Goal: Transaction & Acquisition: Purchase product/service

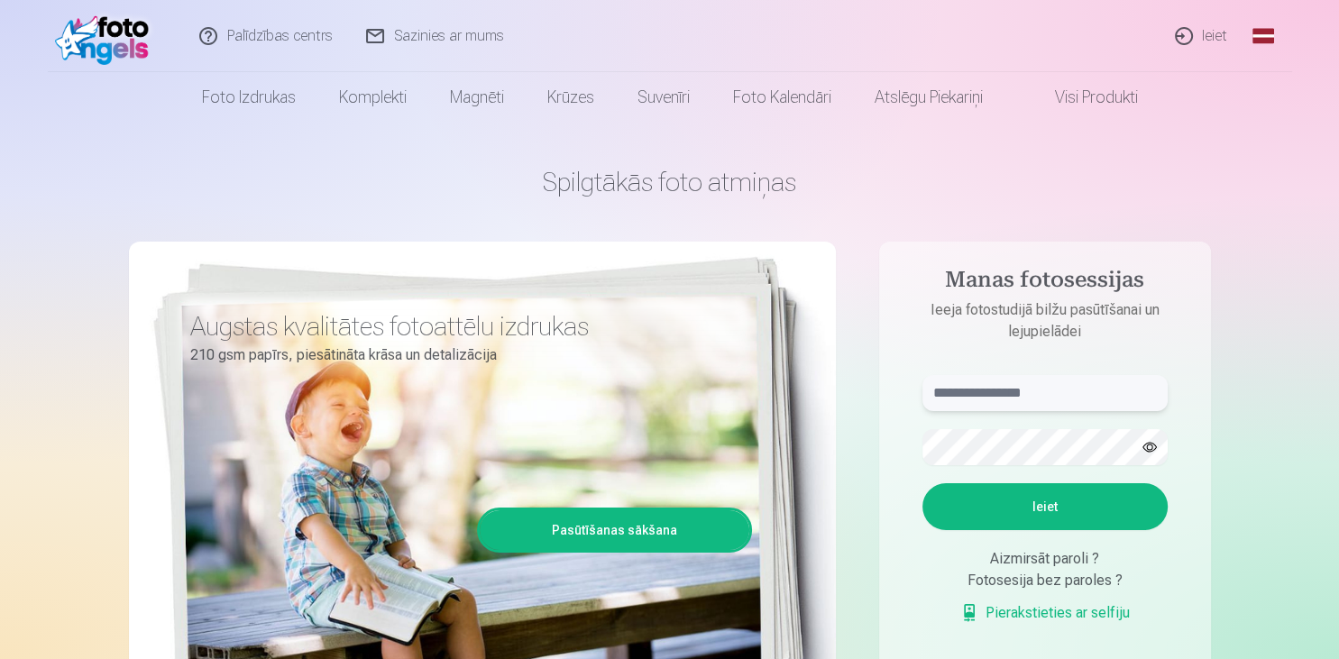
click at [980, 399] on input "text" at bounding box center [1044, 393] width 245 height 36
type input "**********"
click at [1072, 510] on button "Ieiet" at bounding box center [1044, 506] width 245 height 47
click at [1032, 530] on button "Ieiet" at bounding box center [1044, 506] width 245 height 47
click at [1011, 530] on button "Ieiet" at bounding box center [1044, 506] width 245 height 47
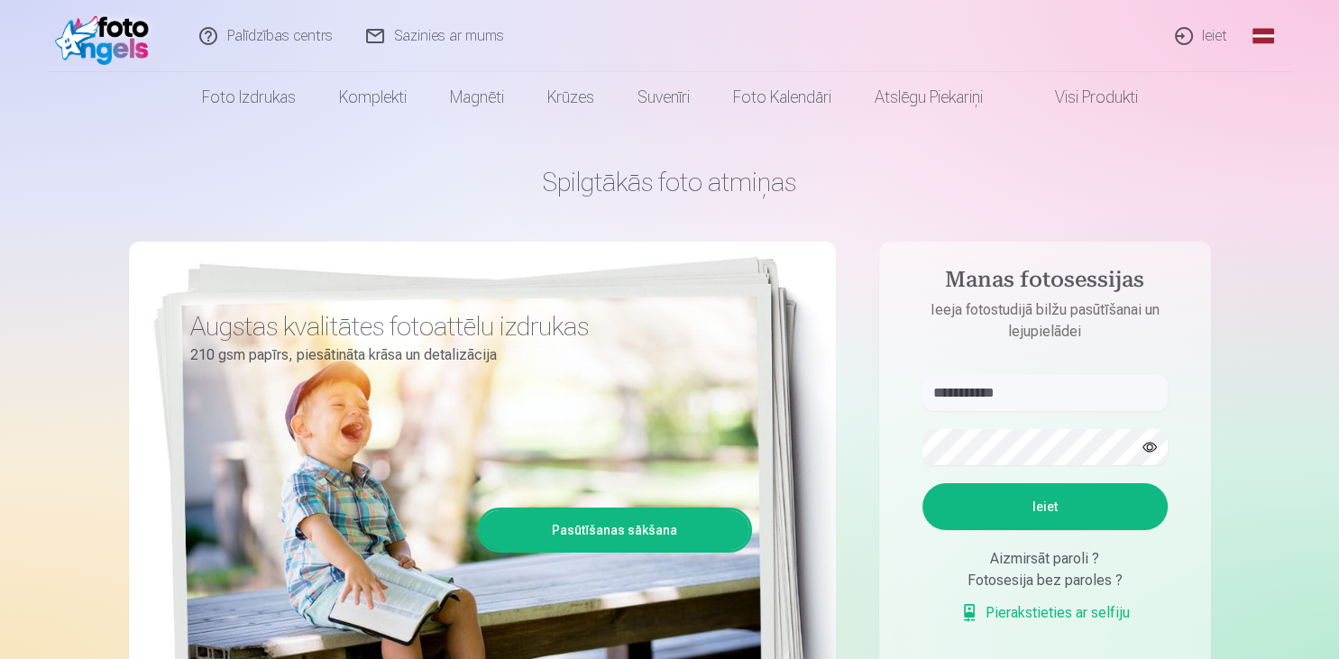
click at [886, 602] on aside "**********" at bounding box center [1045, 490] width 332 height 496
click at [1206, 33] on link "Ieiet" at bounding box center [1202, 36] width 87 height 72
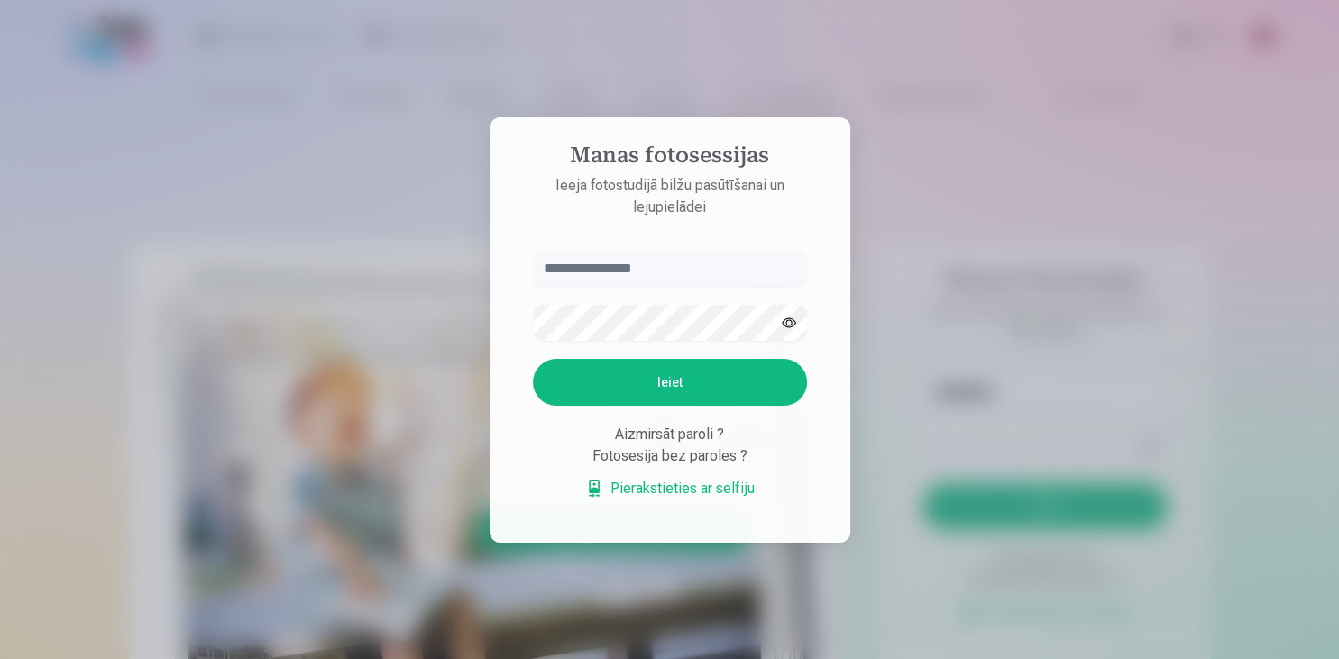
click at [592, 259] on input "text" at bounding box center [670, 269] width 274 height 36
type input "*"
type input "**********"
click at [673, 371] on button "Ieiet" at bounding box center [670, 382] width 274 height 47
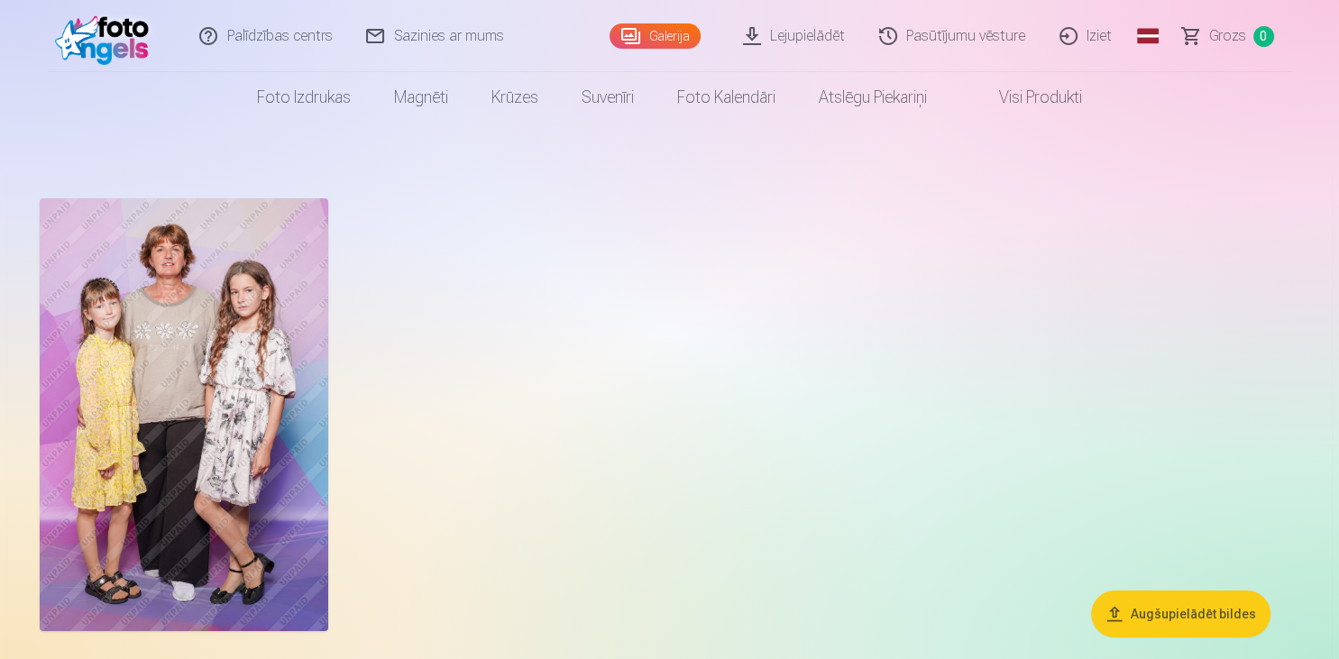
click at [157, 348] on img at bounding box center [184, 414] width 289 height 433
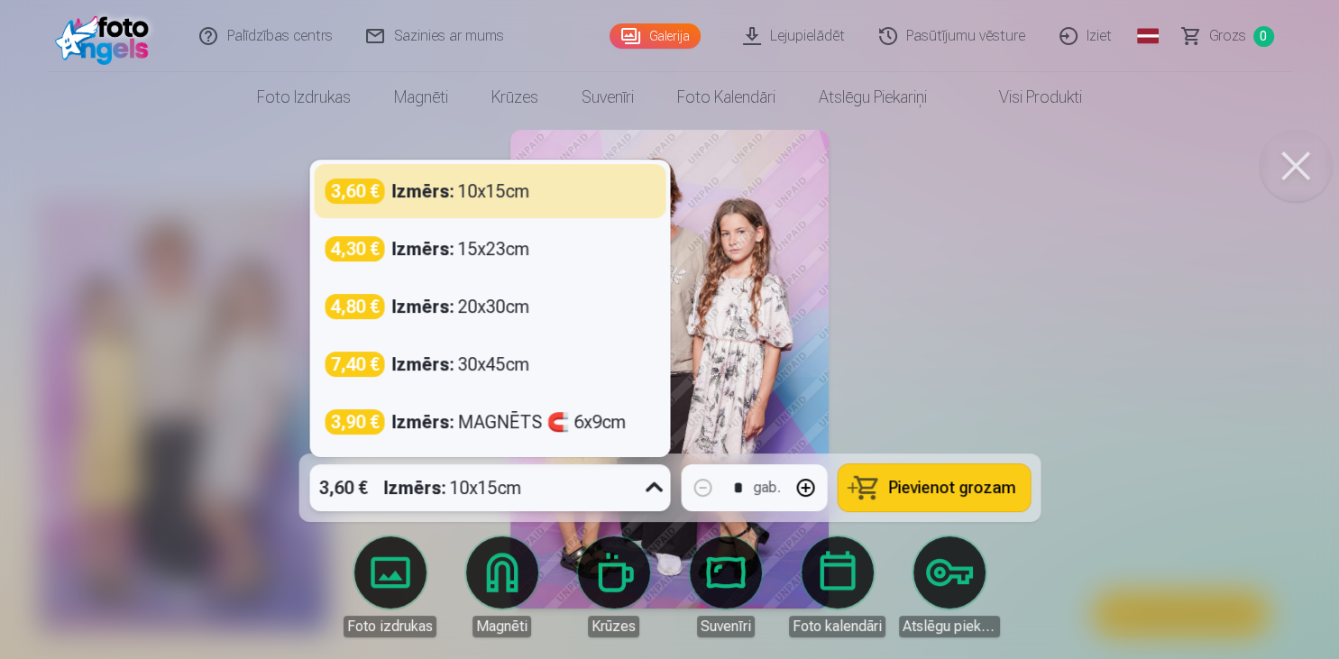
click at [651, 485] on icon at bounding box center [653, 487] width 29 height 29
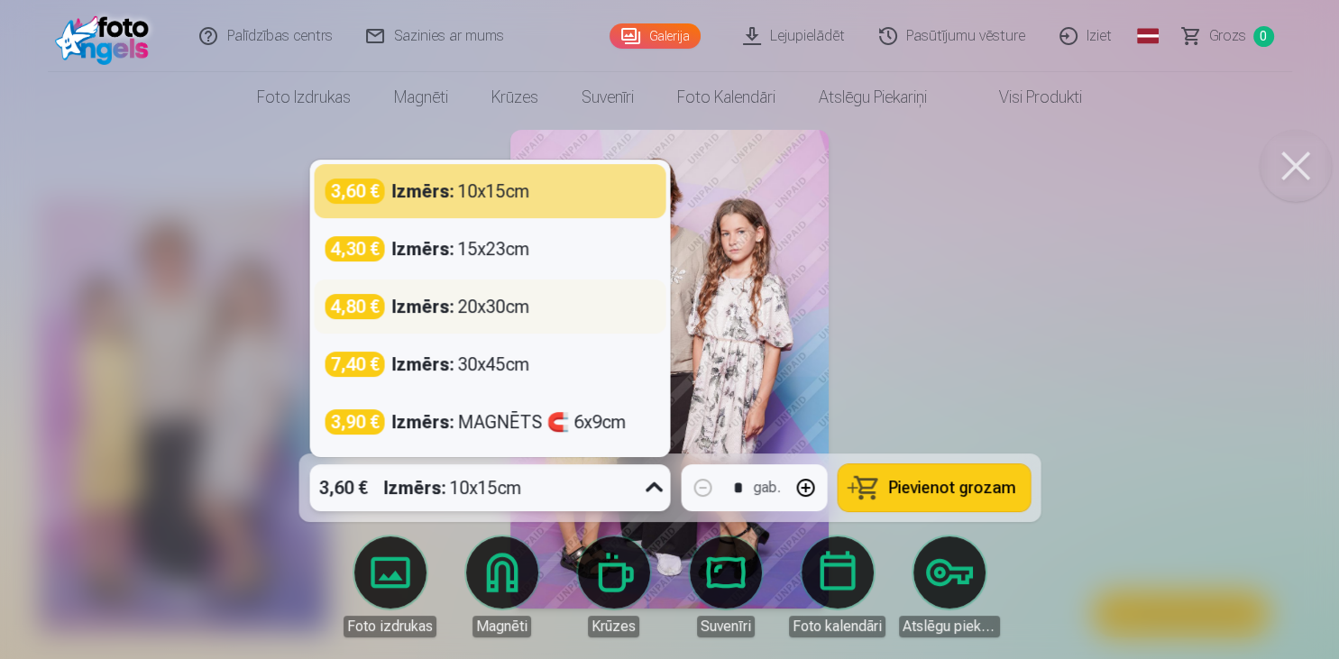
click at [464, 305] on div "Izmērs : 20x30cm" at bounding box center [460, 306] width 138 height 25
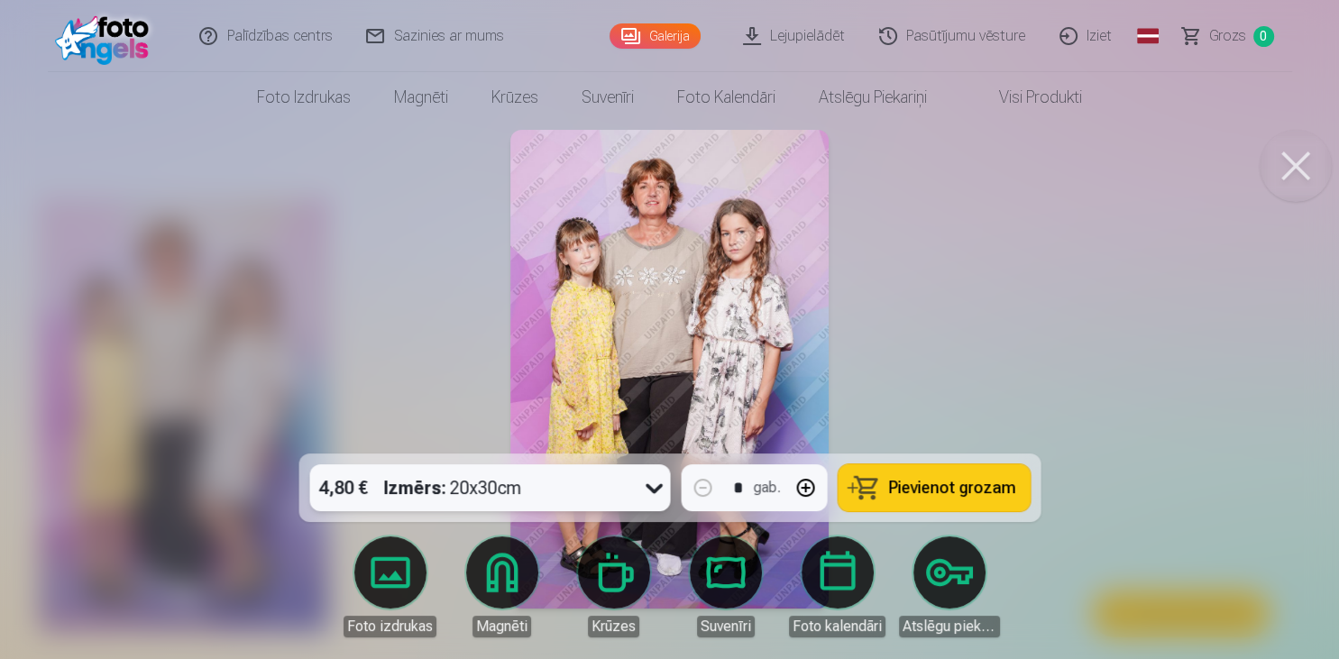
click at [943, 490] on span "Pievienot grozam" at bounding box center [951, 488] width 127 height 16
click at [87, 248] on div at bounding box center [669, 329] width 1339 height 659
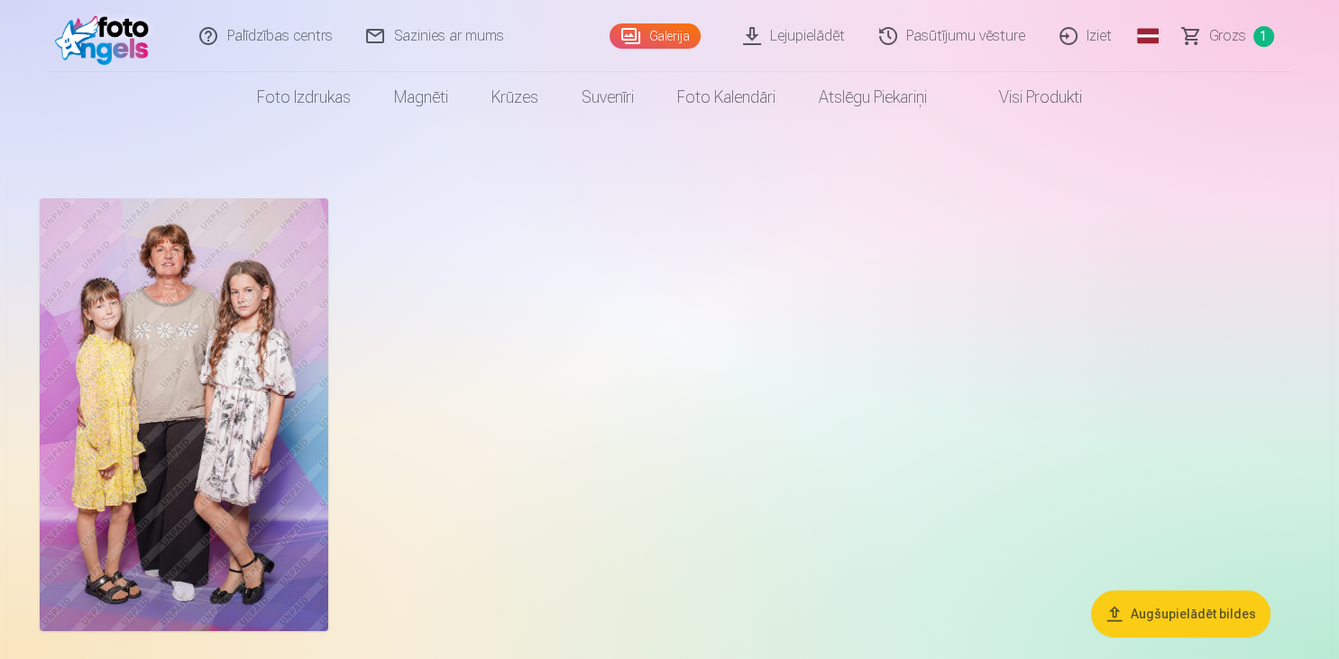
click at [816, 36] on link "Lejupielādēt" at bounding box center [795, 36] width 136 height 72
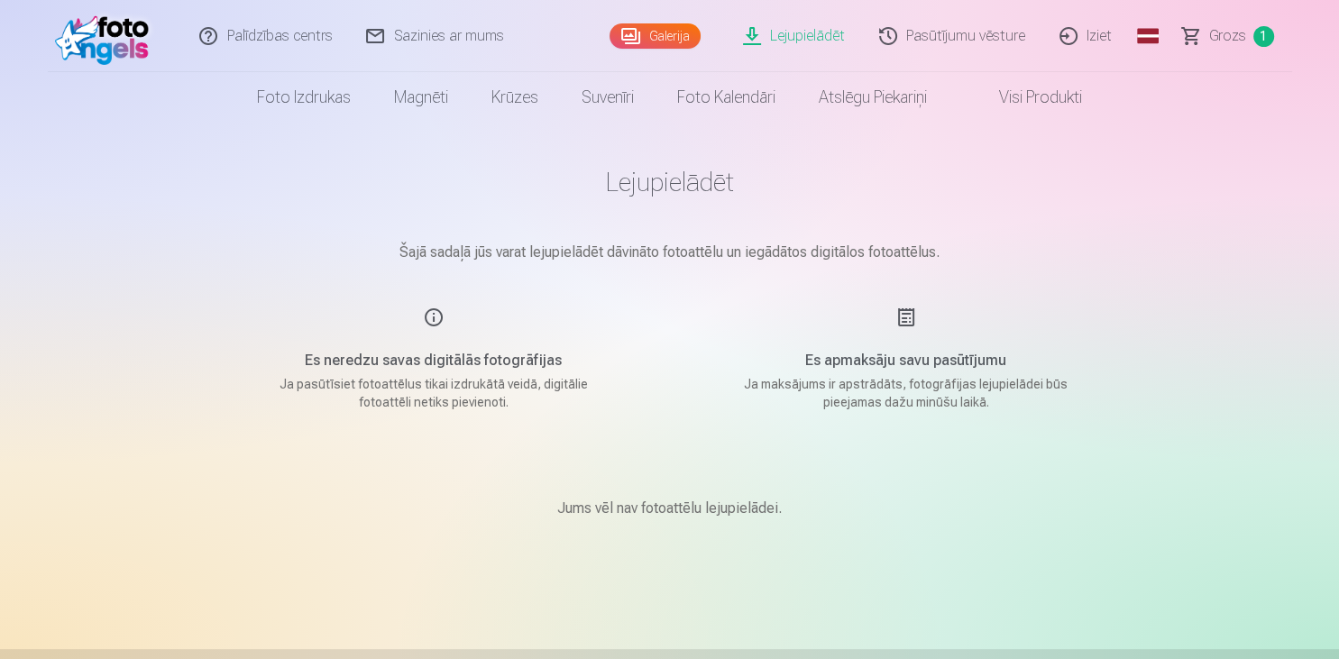
click at [658, 37] on link "Galerija" at bounding box center [654, 35] width 91 height 25
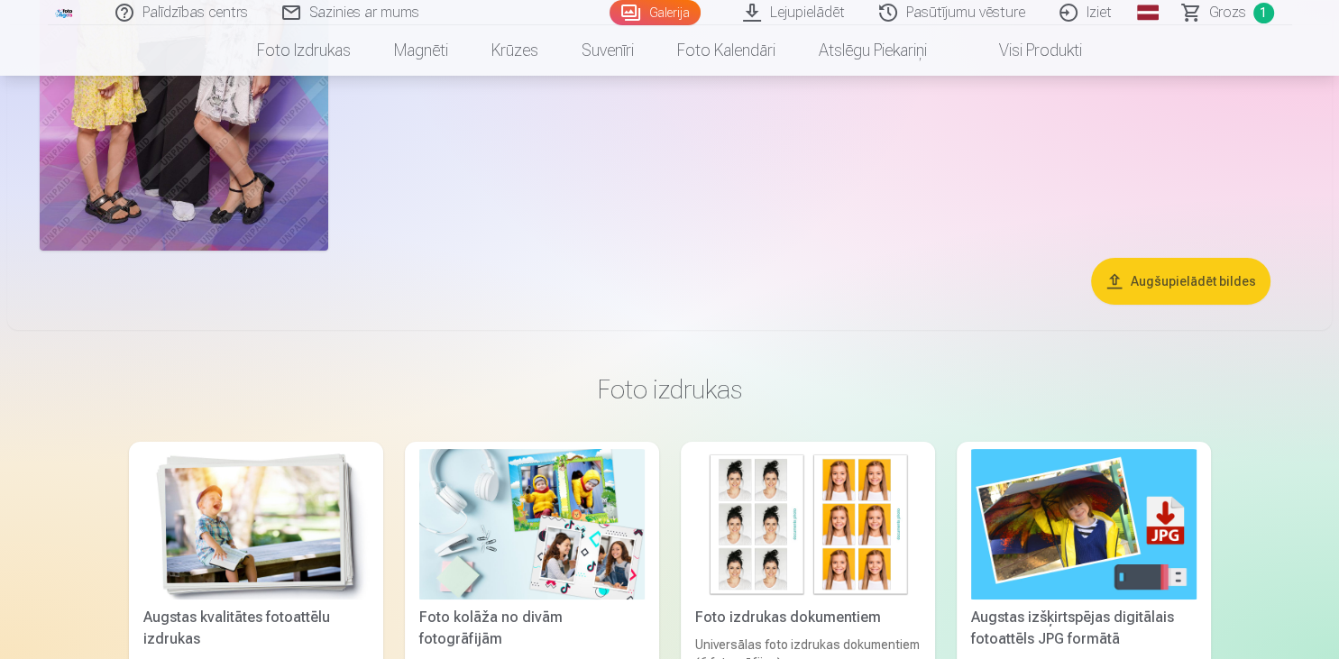
scroll to position [571, 0]
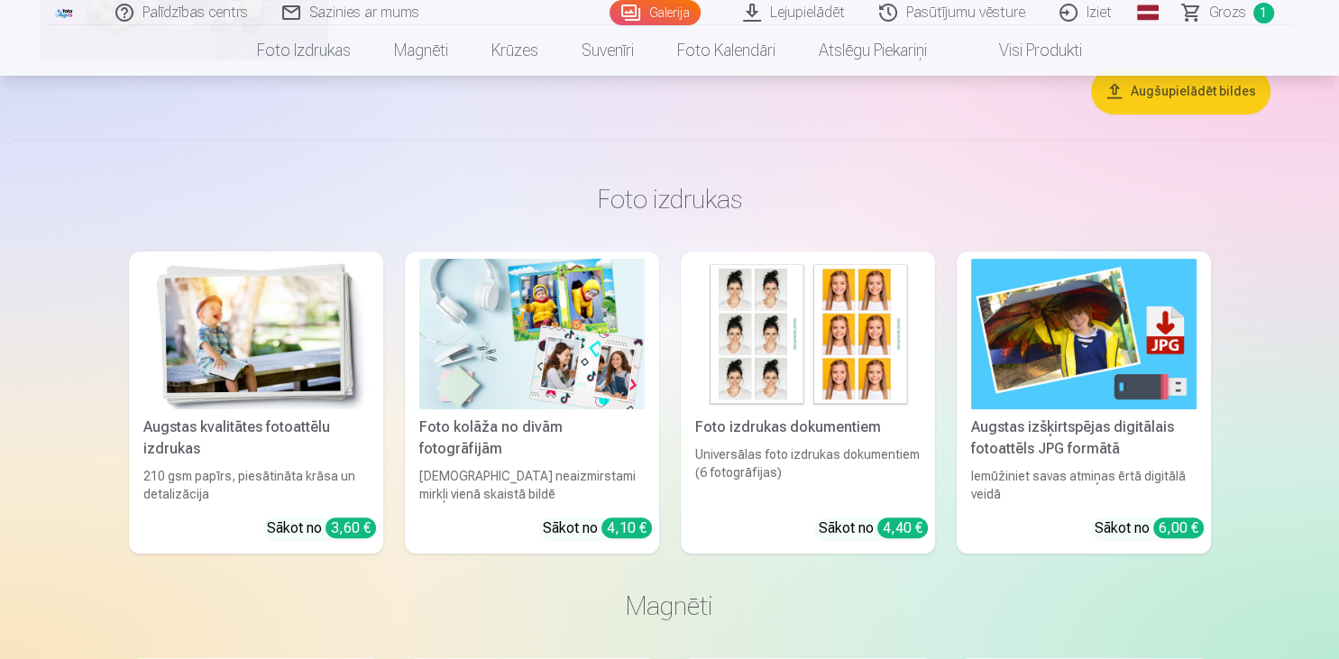
click at [1037, 54] on link "Visi produkti" at bounding box center [1026, 50] width 155 height 50
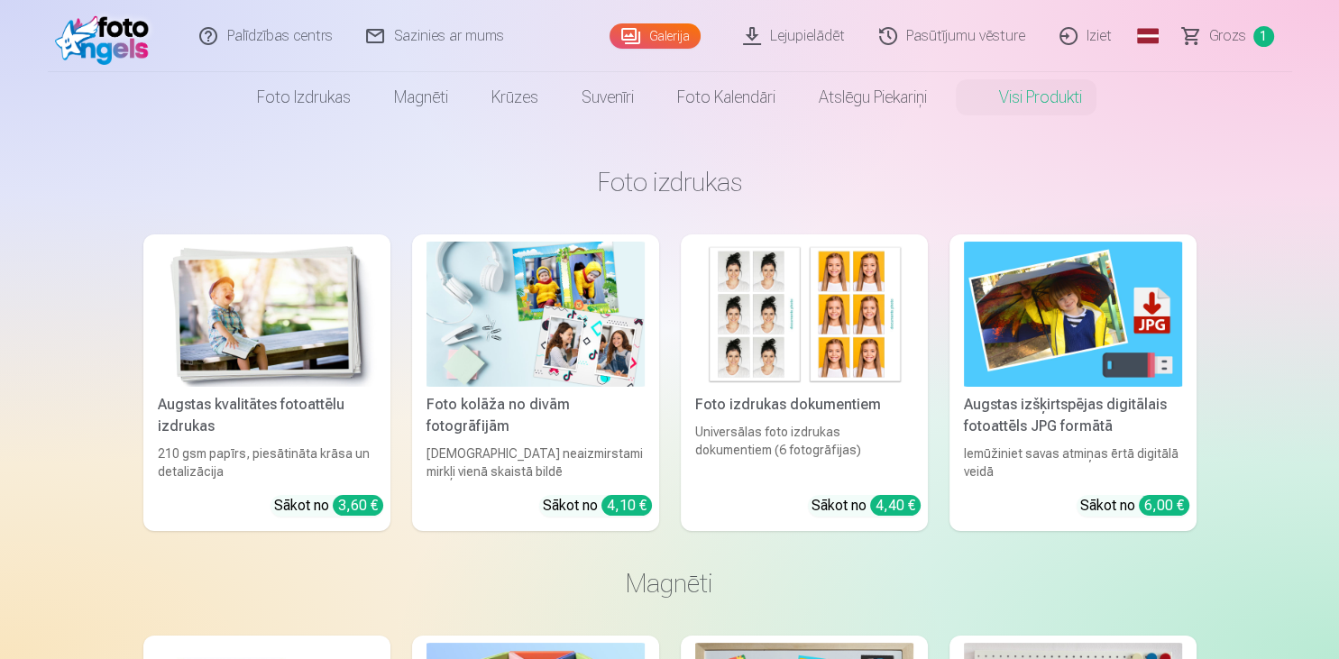
click at [983, 34] on link "Pasūtījumu vēsture" at bounding box center [953, 36] width 180 height 72
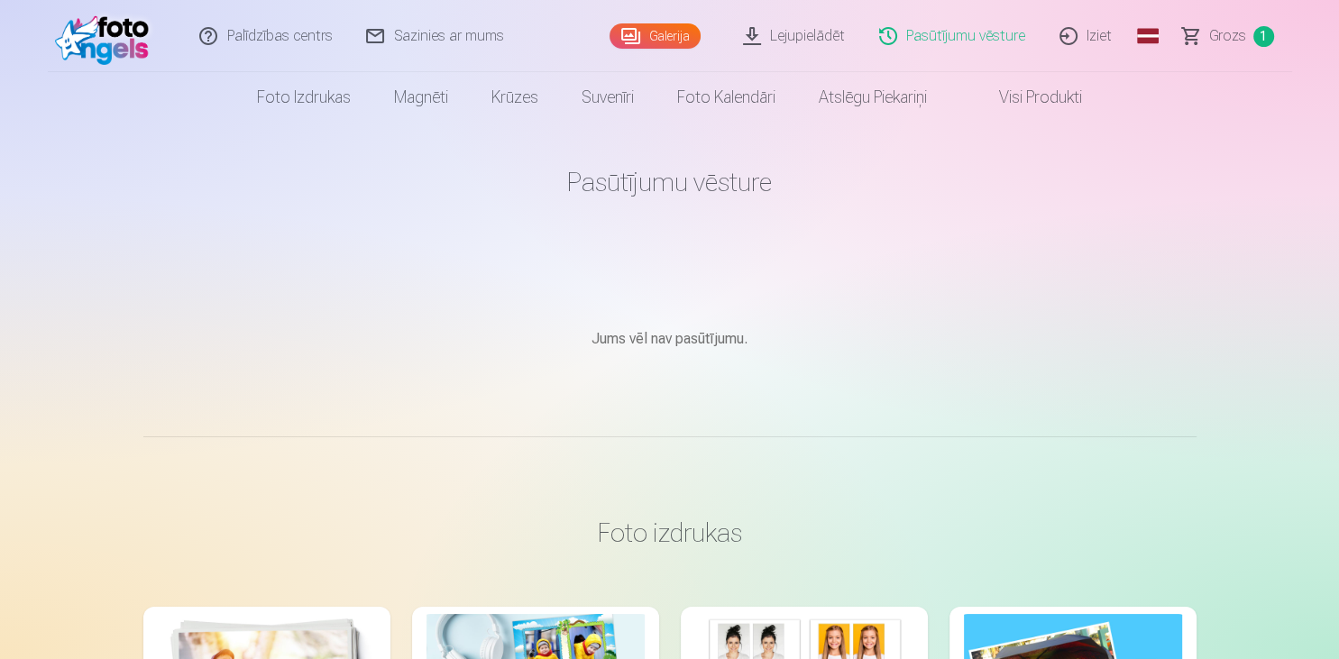
click at [669, 32] on link "Galerija" at bounding box center [654, 35] width 91 height 25
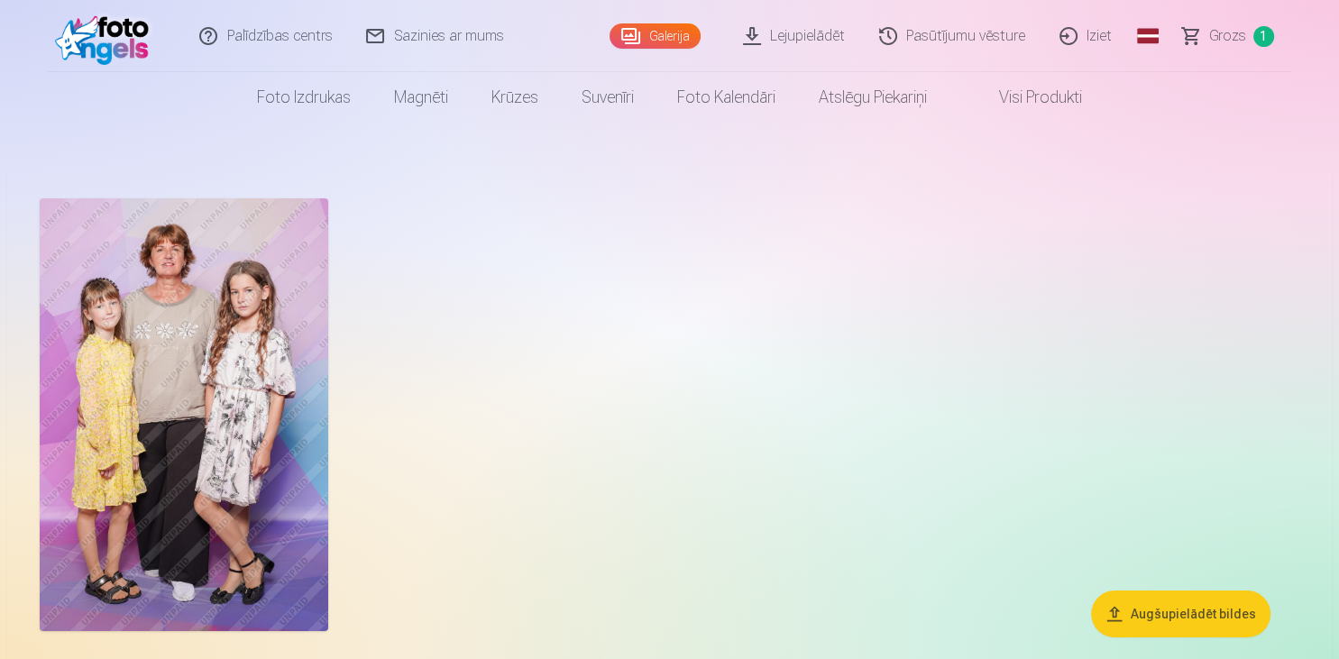
click at [1250, 31] on link "Grozs 1" at bounding box center [1229, 36] width 126 height 72
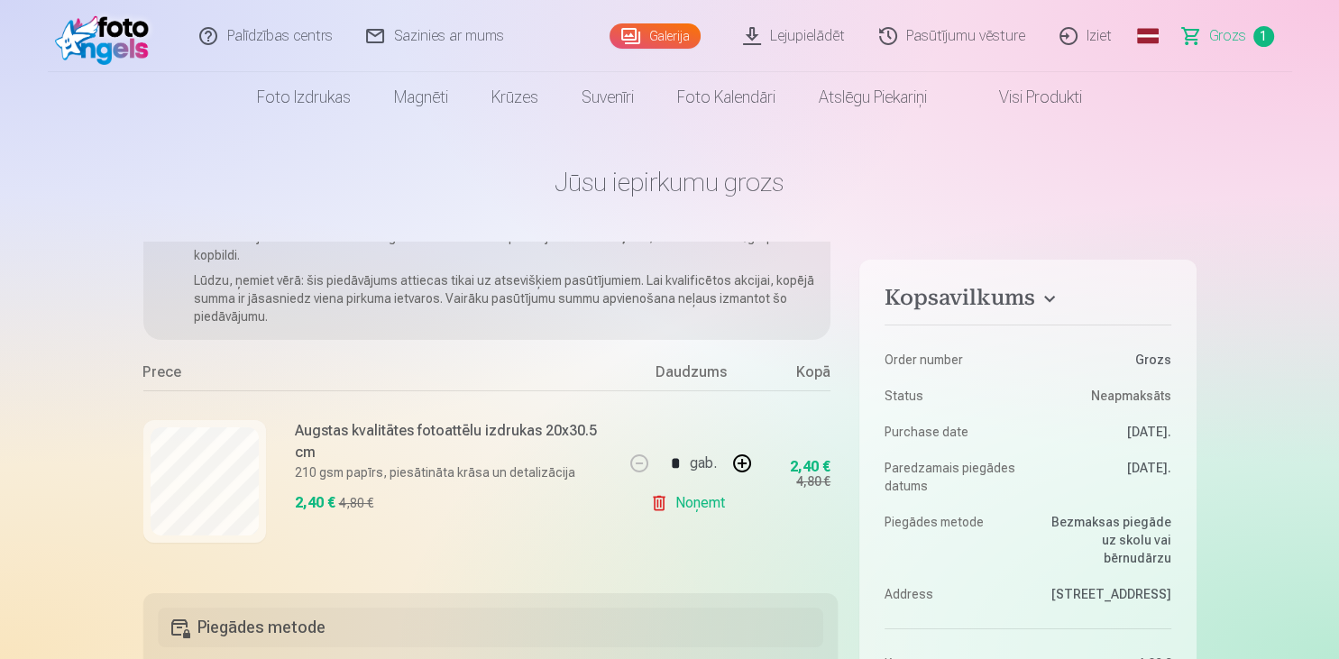
click at [1118, 35] on link "Iziet" at bounding box center [1086, 36] width 87 height 72
